Goal: Check status: Check status

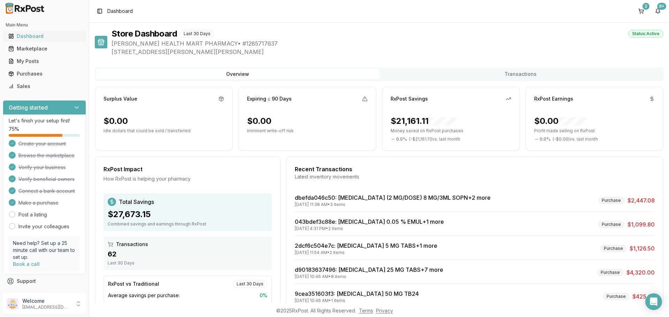
click at [25, 37] on div "Dashboard" at bounding box center [44, 36] width 72 height 7
click at [26, 75] on div "Purchases" at bounding box center [44, 73] width 72 height 7
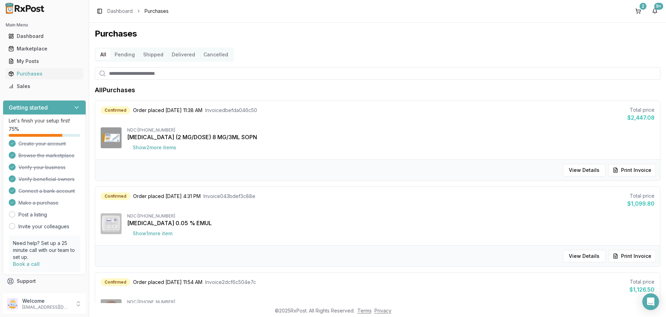
click at [180, 54] on button "Delivered" at bounding box center [184, 54] width 32 height 11
